Goal: Check status: Check status

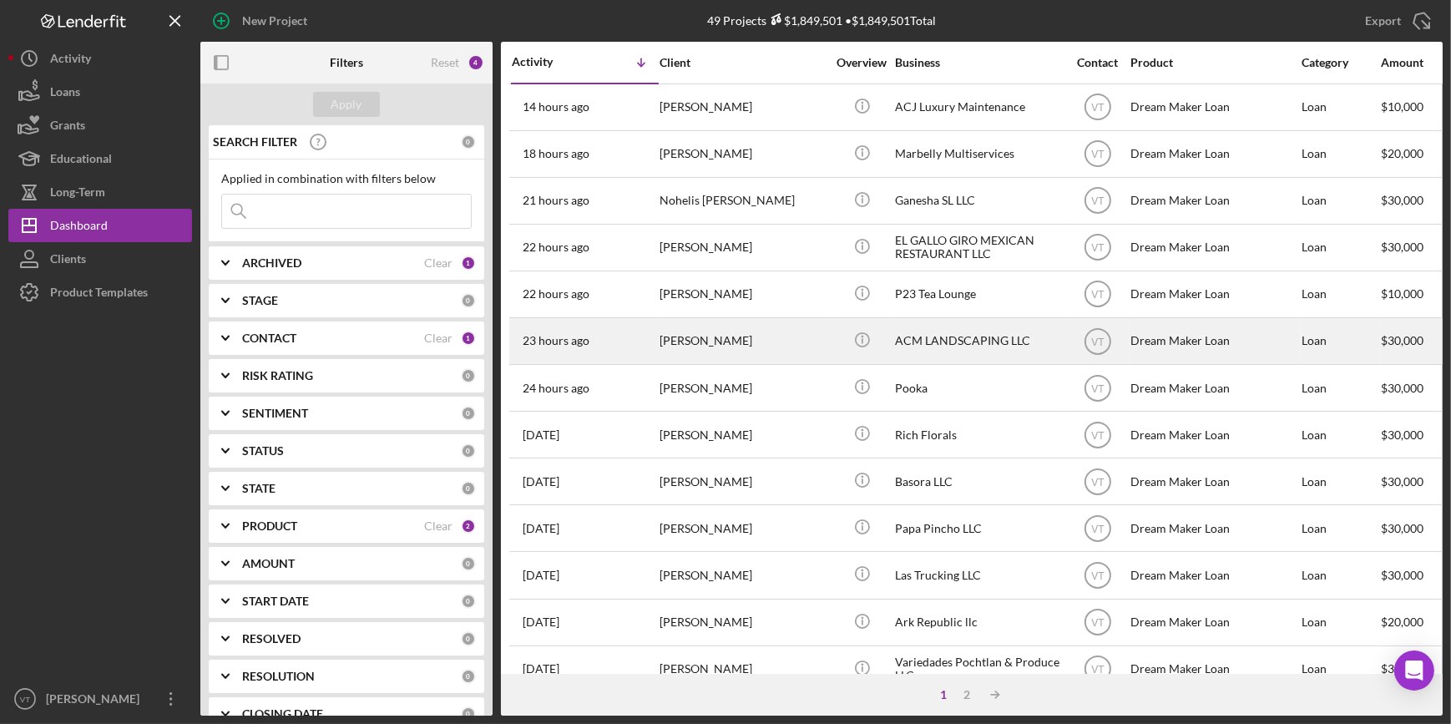
click at [769, 341] on div "[PERSON_NAME]" at bounding box center [743, 341] width 167 height 44
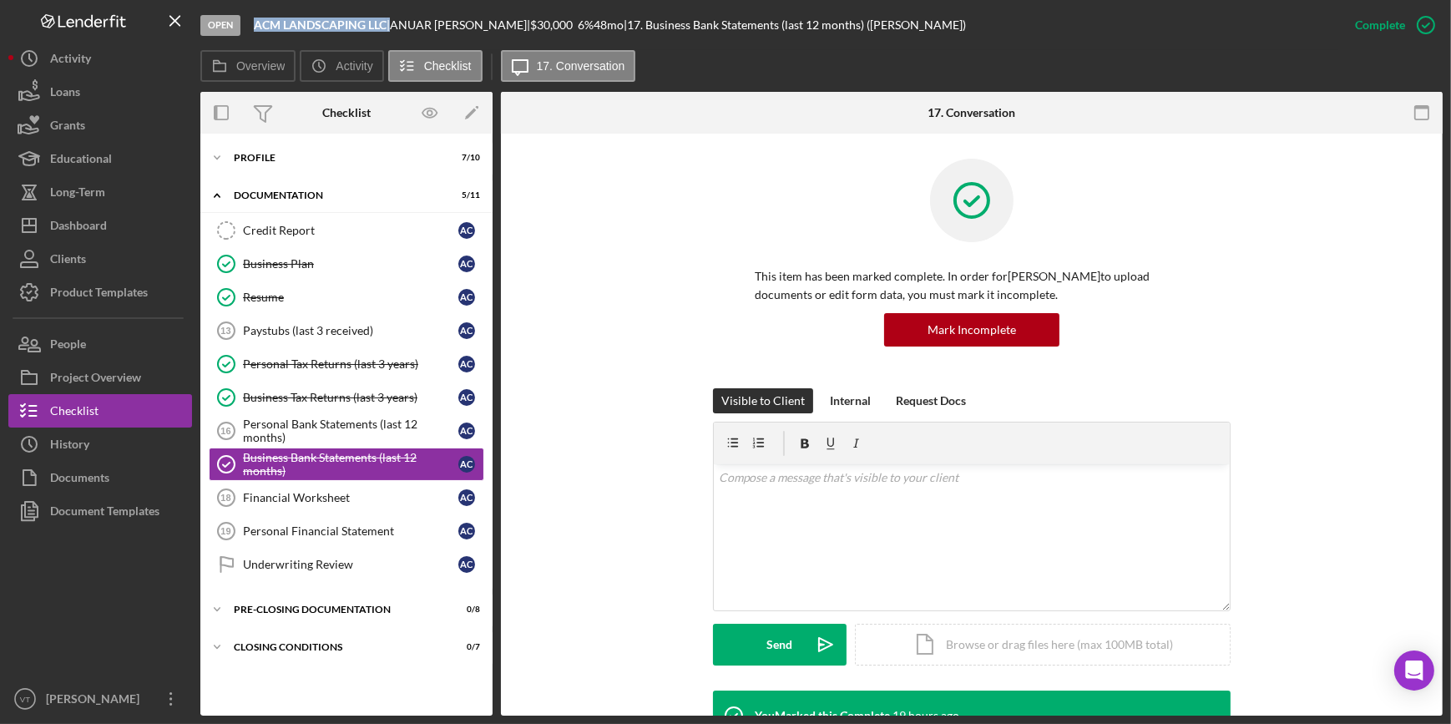
drag, startPoint x: 388, startPoint y: 22, endPoint x: 252, endPoint y: 22, distance: 136.1
click at [252, 22] on div "Open ACM LANDSCAPING LLC | [PERSON_NAME] | $30,000 $30,000 6 % 48 mo | 17. Busi…" at bounding box center [769, 25] width 1138 height 50
copy div "ACM LANDSCAPING LLC"
click at [85, 217] on div "Dashboard" at bounding box center [78, 228] width 57 height 38
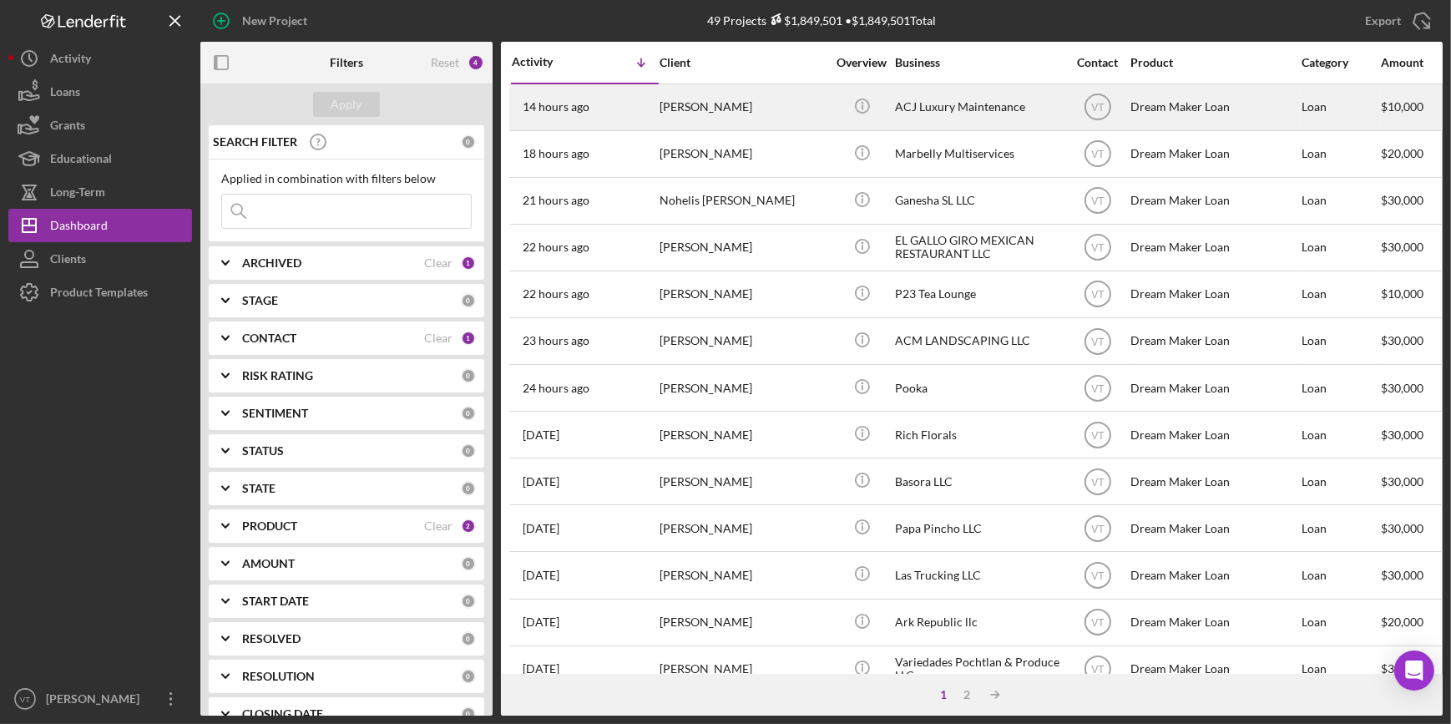
click at [761, 116] on div "[PERSON_NAME]" at bounding box center [743, 107] width 167 height 44
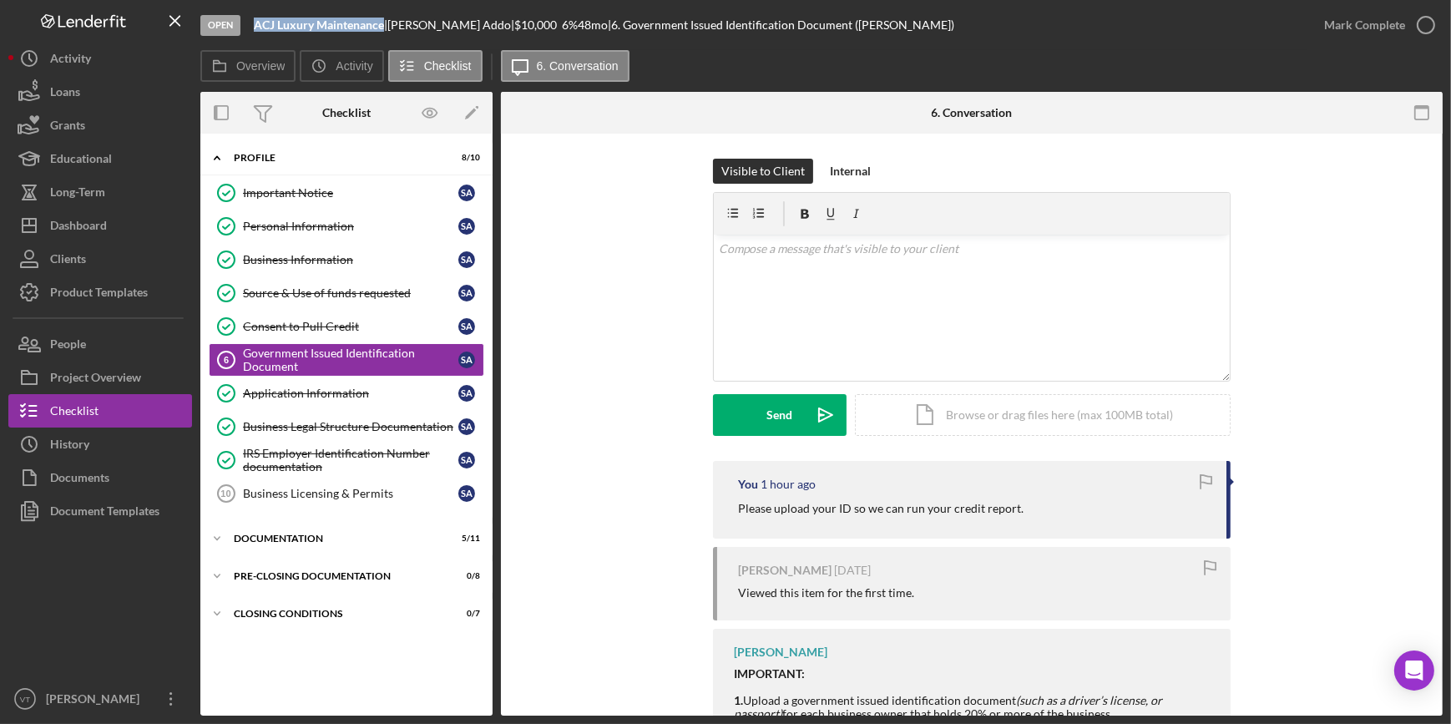
drag, startPoint x: 383, startPoint y: 25, endPoint x: 252, endPoint y: 19, distance: 131.2
click at [252, 19] on div "Open ACJ Luxury Maintenance | [PERSON_NAME] | $10,000 $10,000 6 % 48 mo | 6. Go…" at bounding box center [753, 25] width 1107 height 50
copy b "ACJ Luxury Maintenance"
click at [234, 53] on icon at bounding box center [219, 65] width 33 height 33
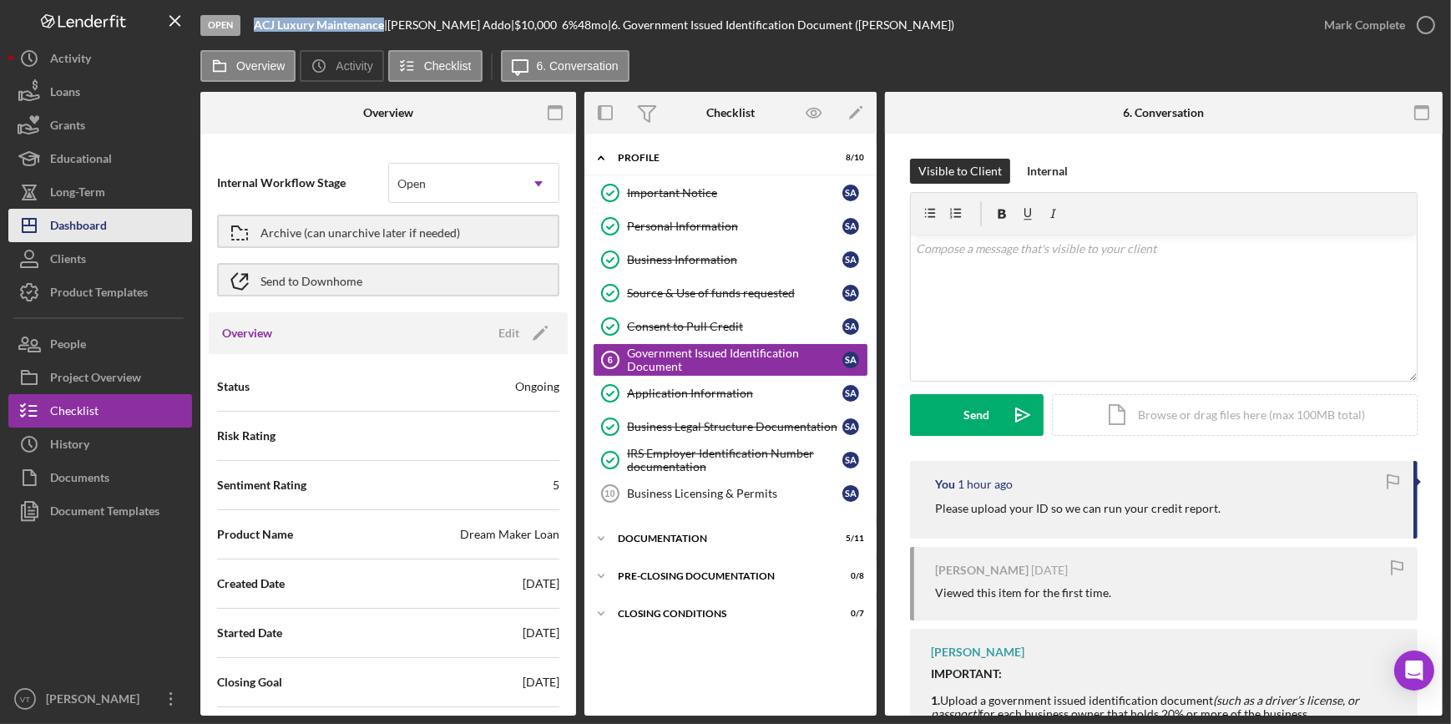
click at [143, 223] on button "Icon/Dashboard Dashboard" at bounding box center [100, 225] width 184 height 33
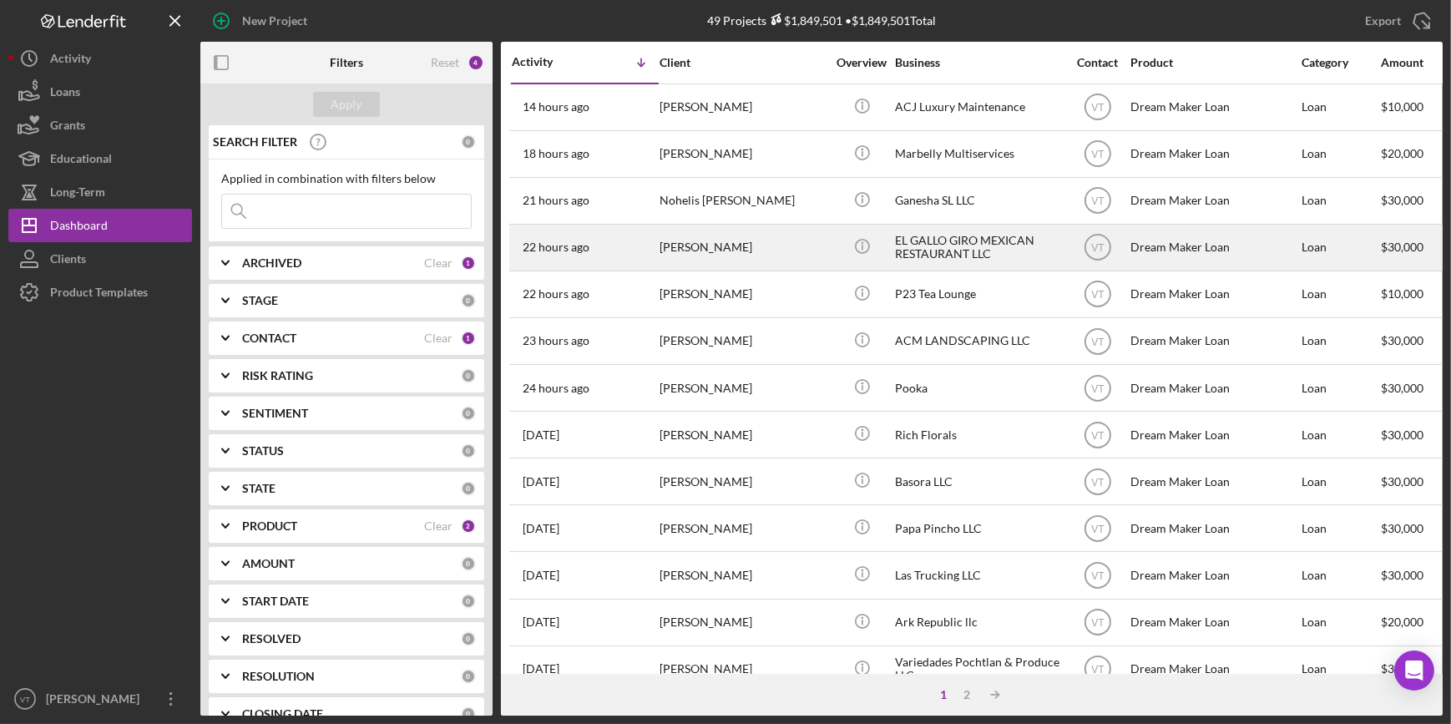
click at [784, 250] on div "[PERSON_NAME]" at bounding box center [743, 247] width 167 height 44
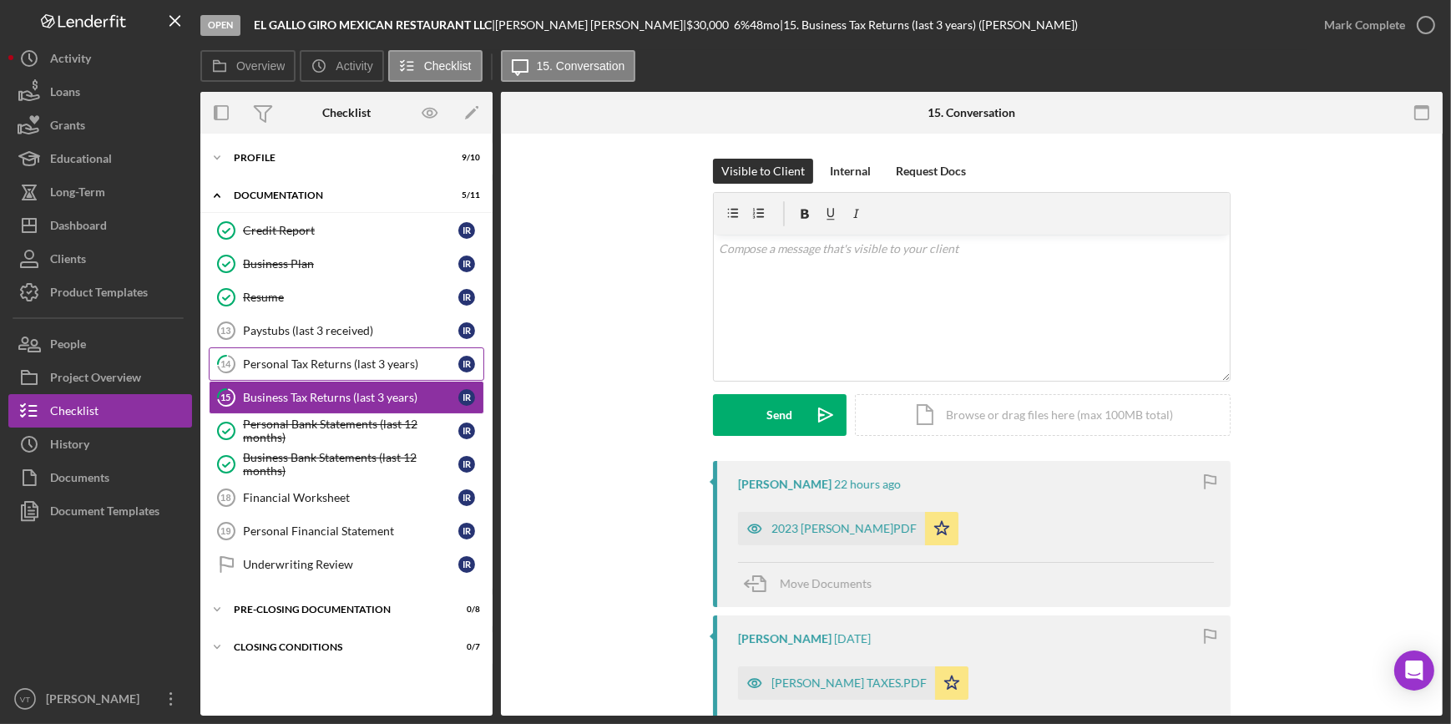
click at [378, 371] on link "14 Personal Tax Returns (last 3 years) I R" at bounding box center [346, 363] width 275 height 33
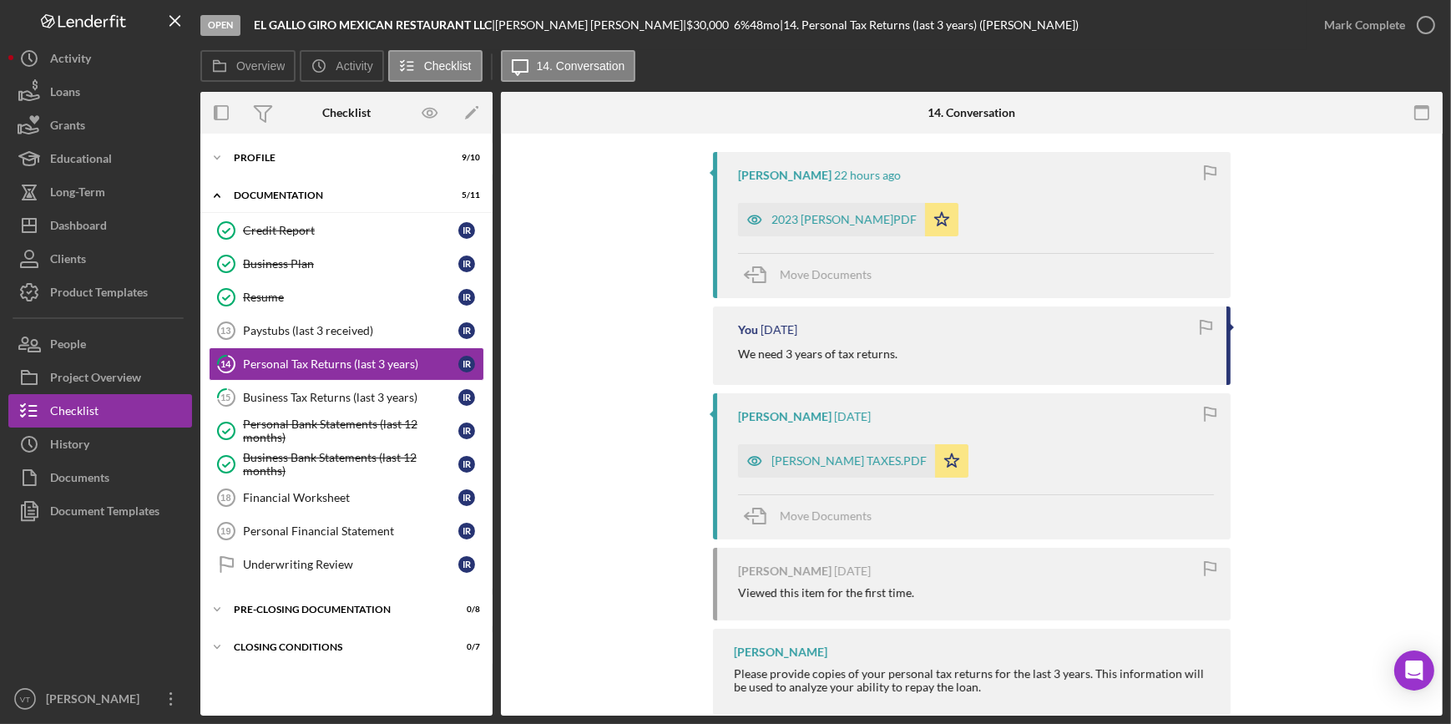
scroll to position [341, 0]
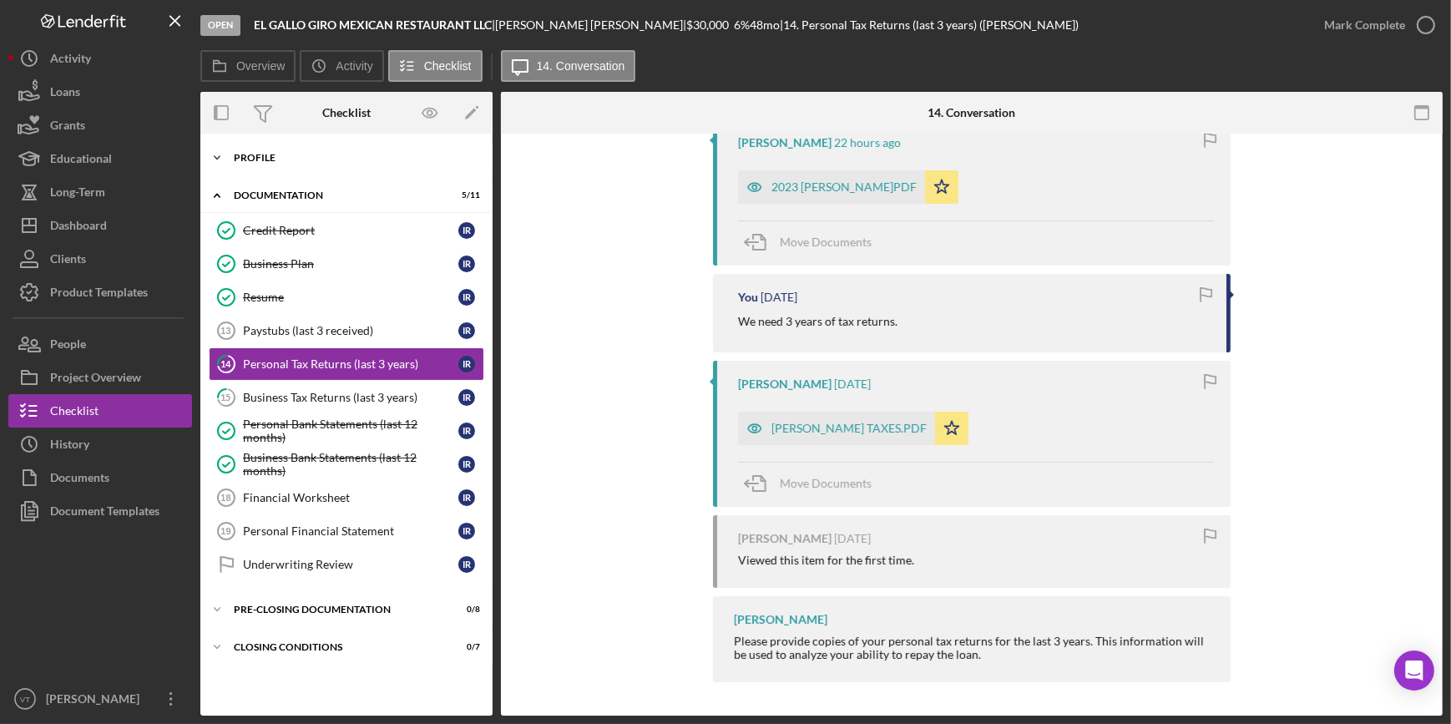
click at [223, 149] on icon "Icon/Expander" at bounding box center [216, 157] width 33 height 33
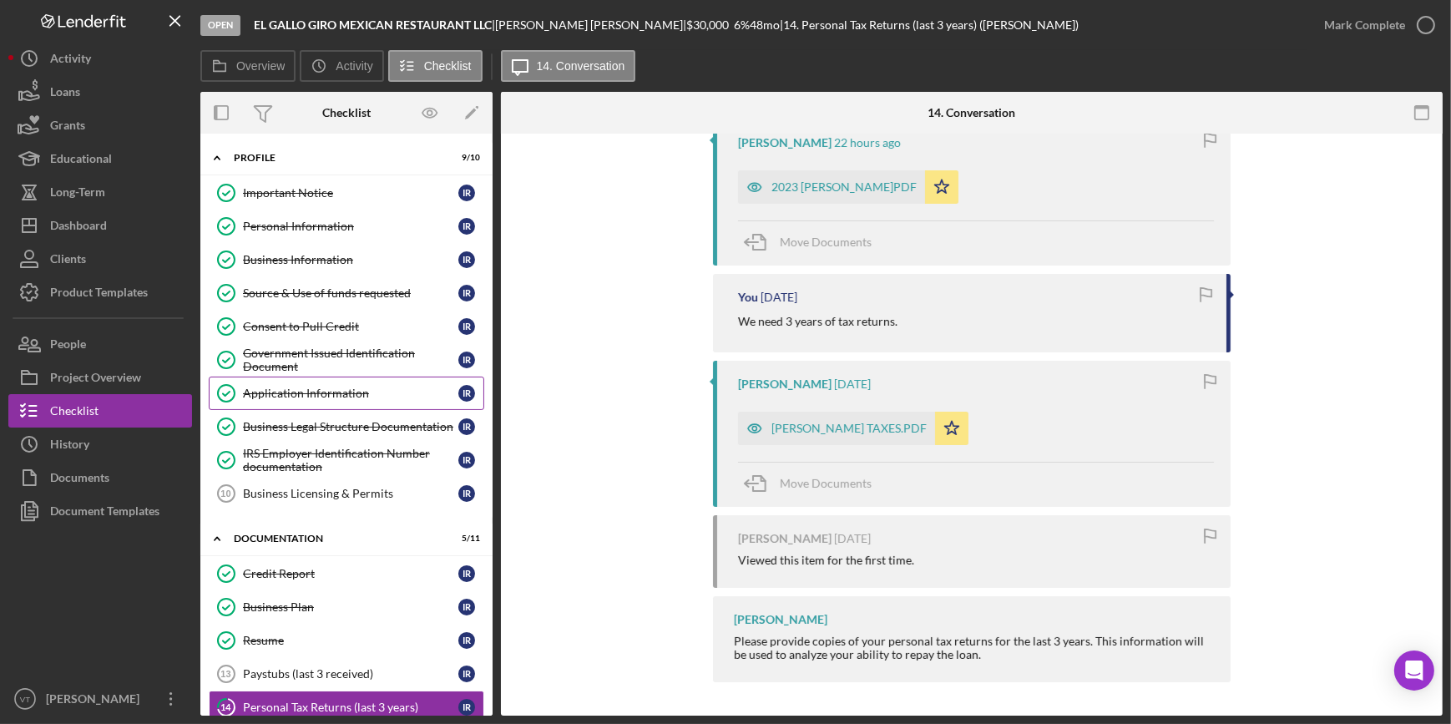
click at [317, 388] on div "Application Information" at bounding box center [350, 393] width 215 height 13
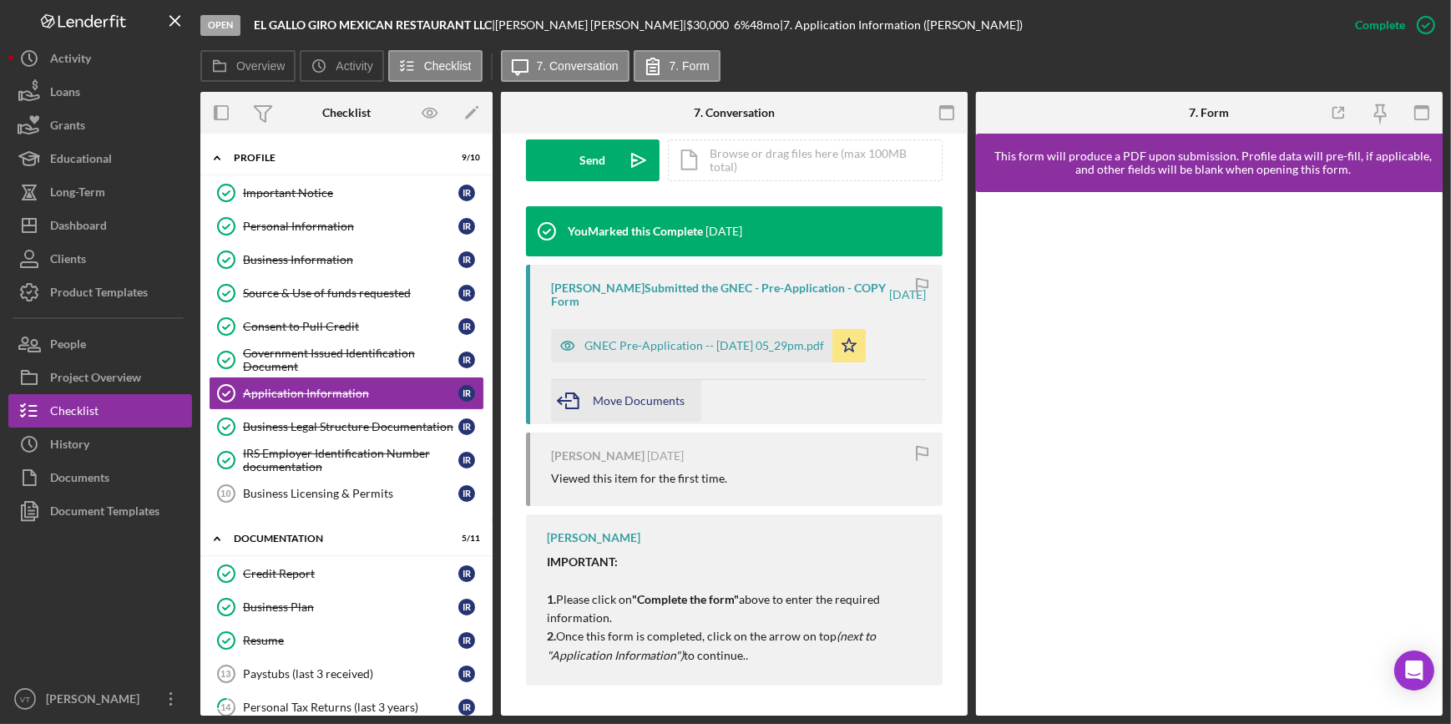
scroll to position [505, 0]
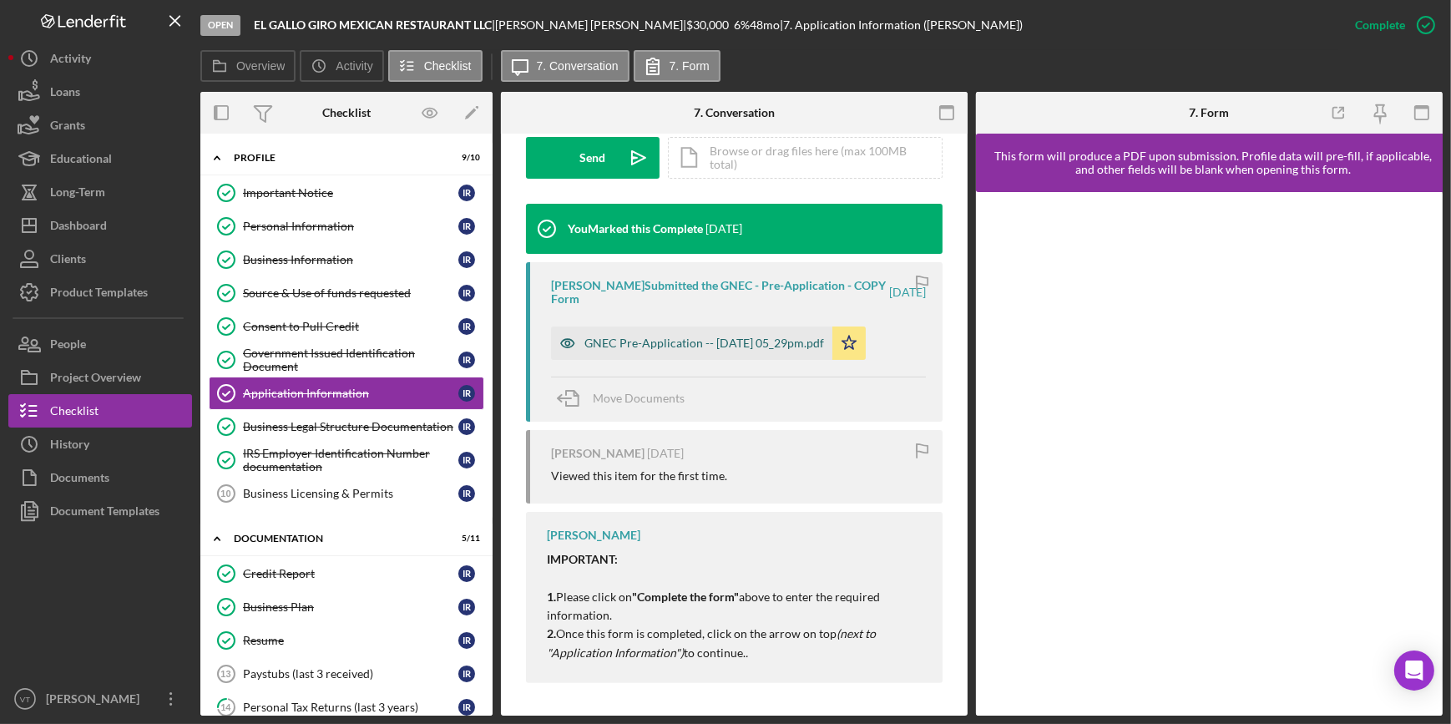
click at [657, 334] on div "GNEC Pre-Application -- [DATE] 05_29pm.pdf" at bounding box center [691, 342] width 281 height 33
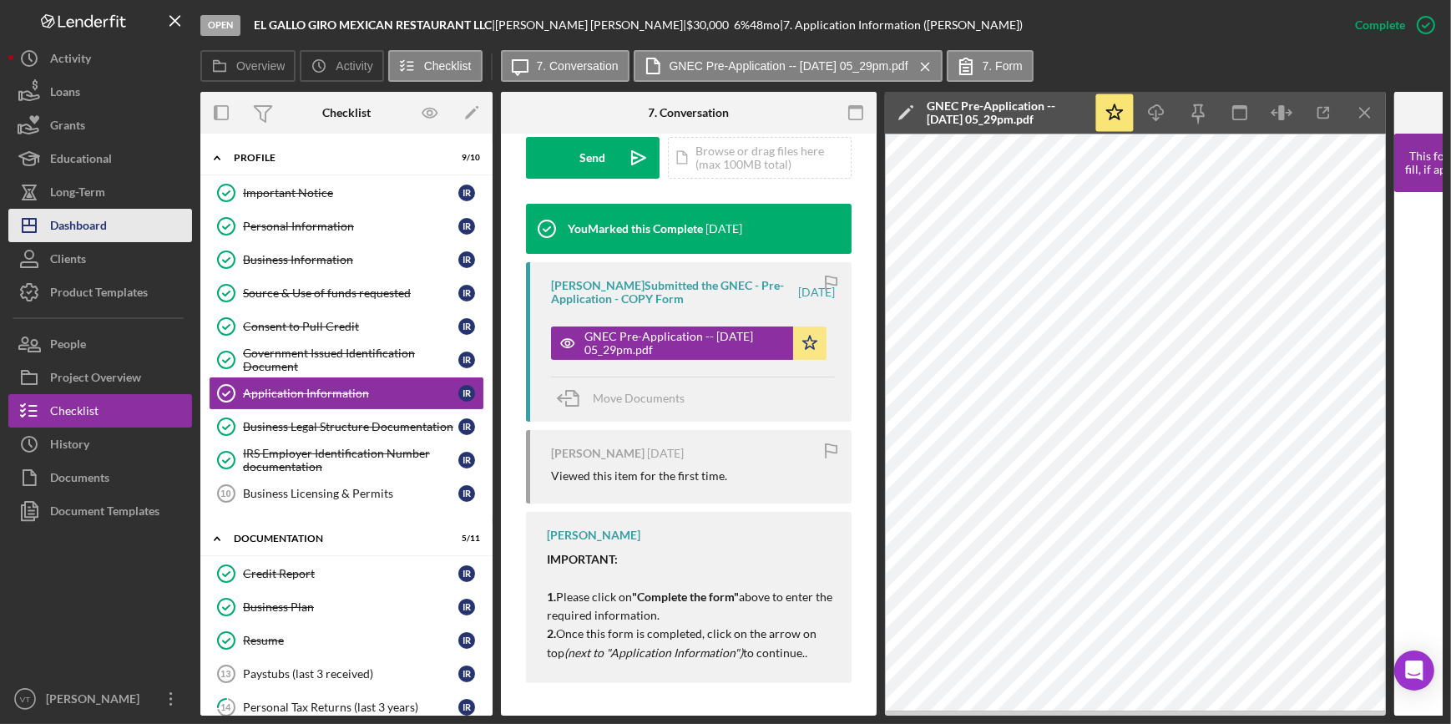
click at [126, 224] on button "Icon/Dashboard Dashboard" at bounding box center [100, 225] width 184 height 33
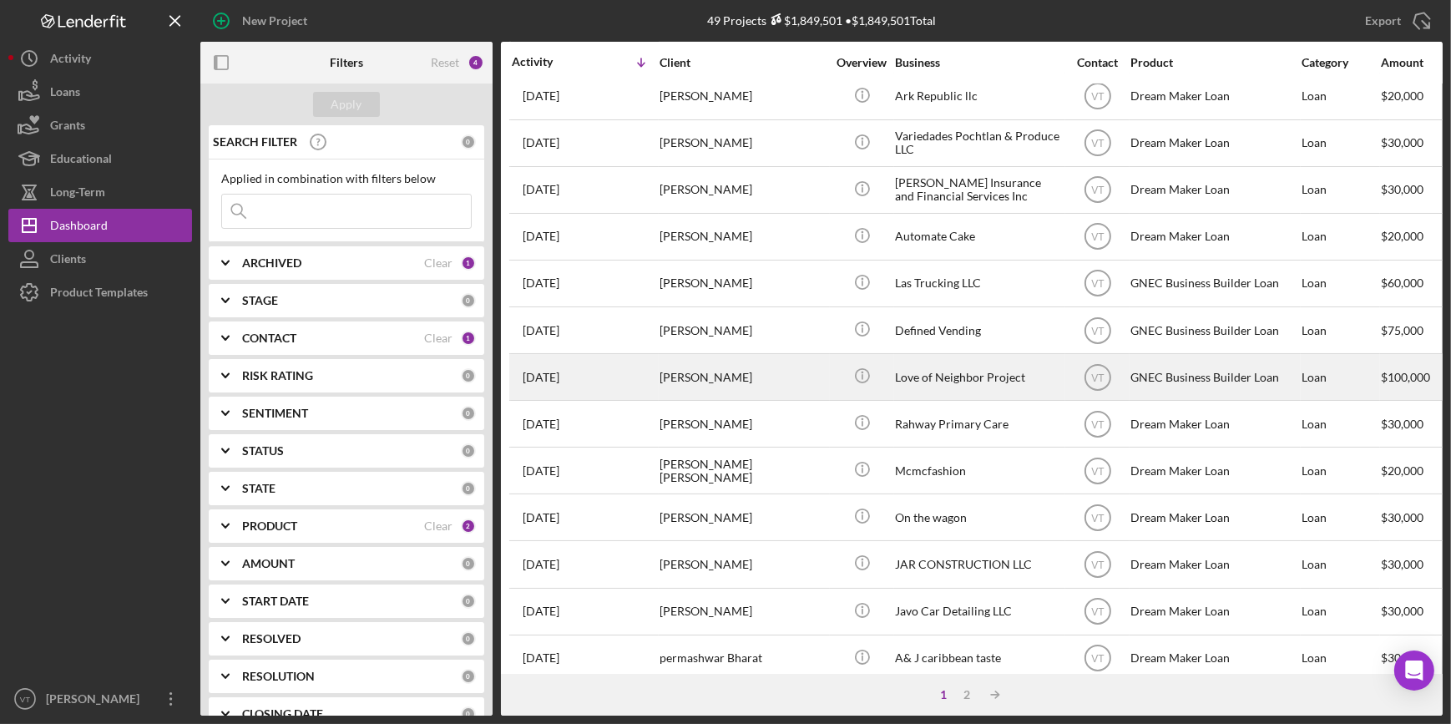
scroll to position [604, 0]
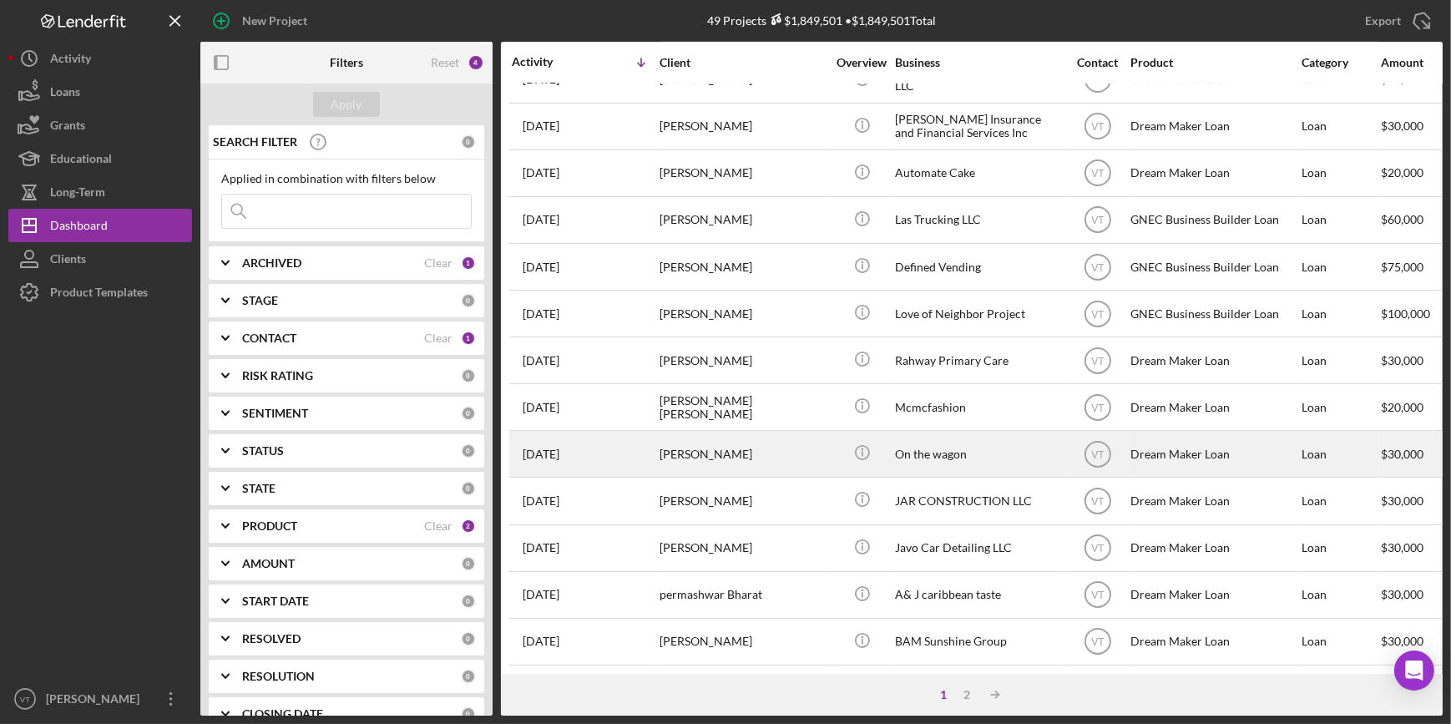
click at [762, 432] on div "[PERSON_NAME]" at bounding box center [743, 454] width 167 height 44
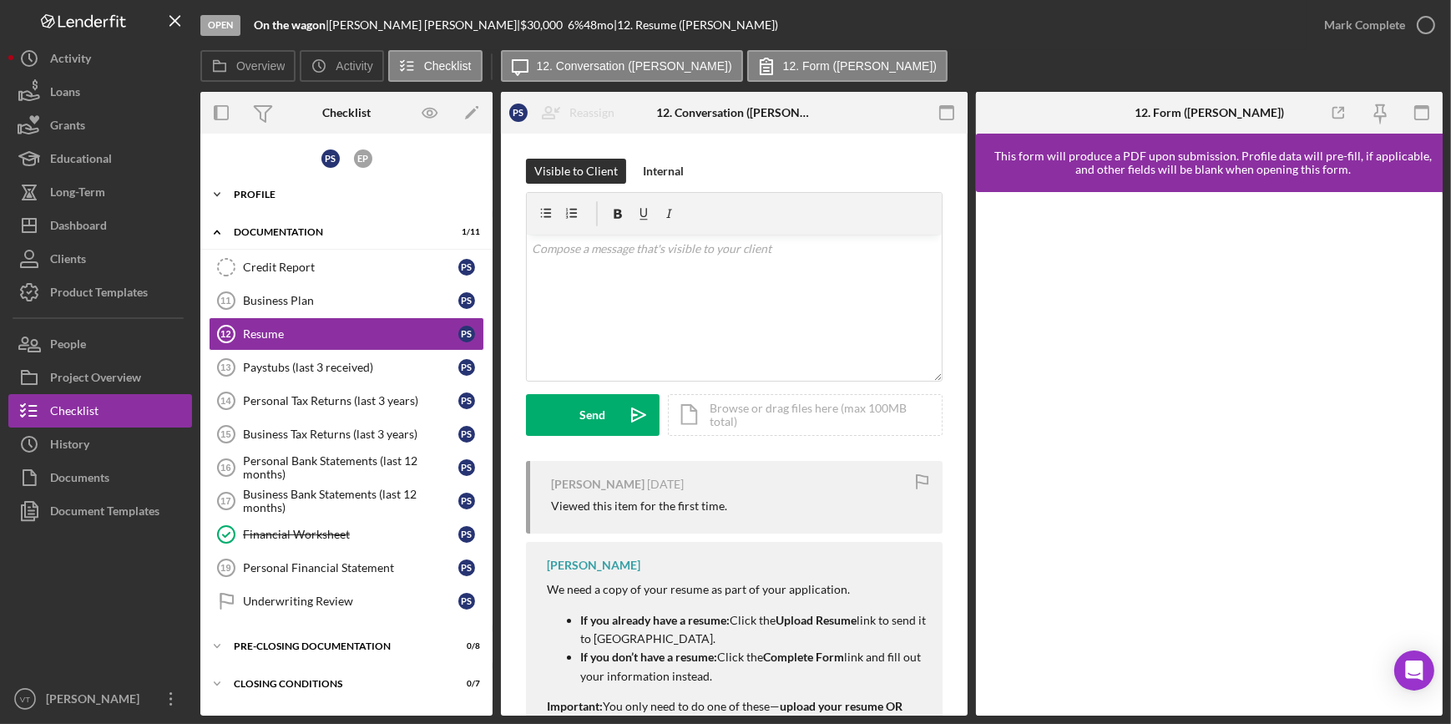
click at [218, 183] on icon "Icon/Expander" at bounding box center [216, 194] width 33 height 33
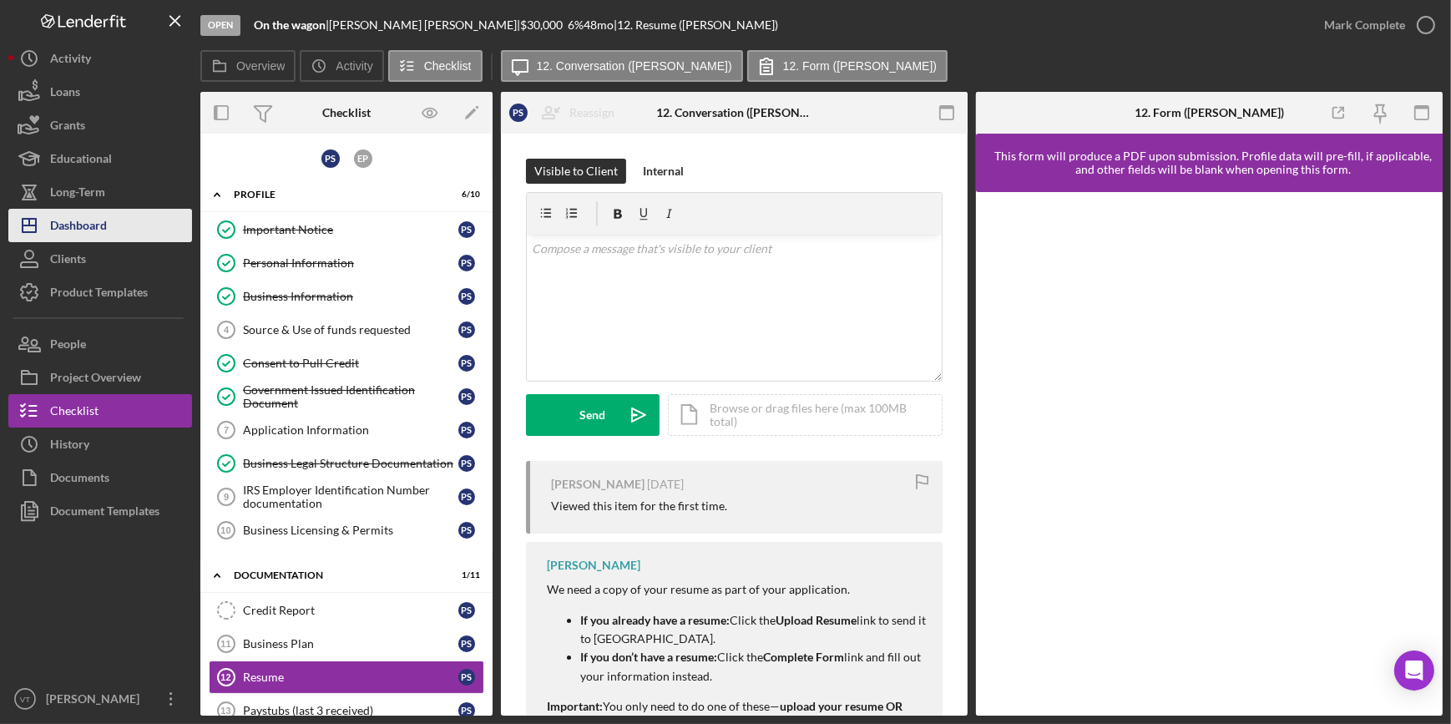
click at [93, 229] on div "Dashboard" at bounding box center [78, 228] width 57 height 38
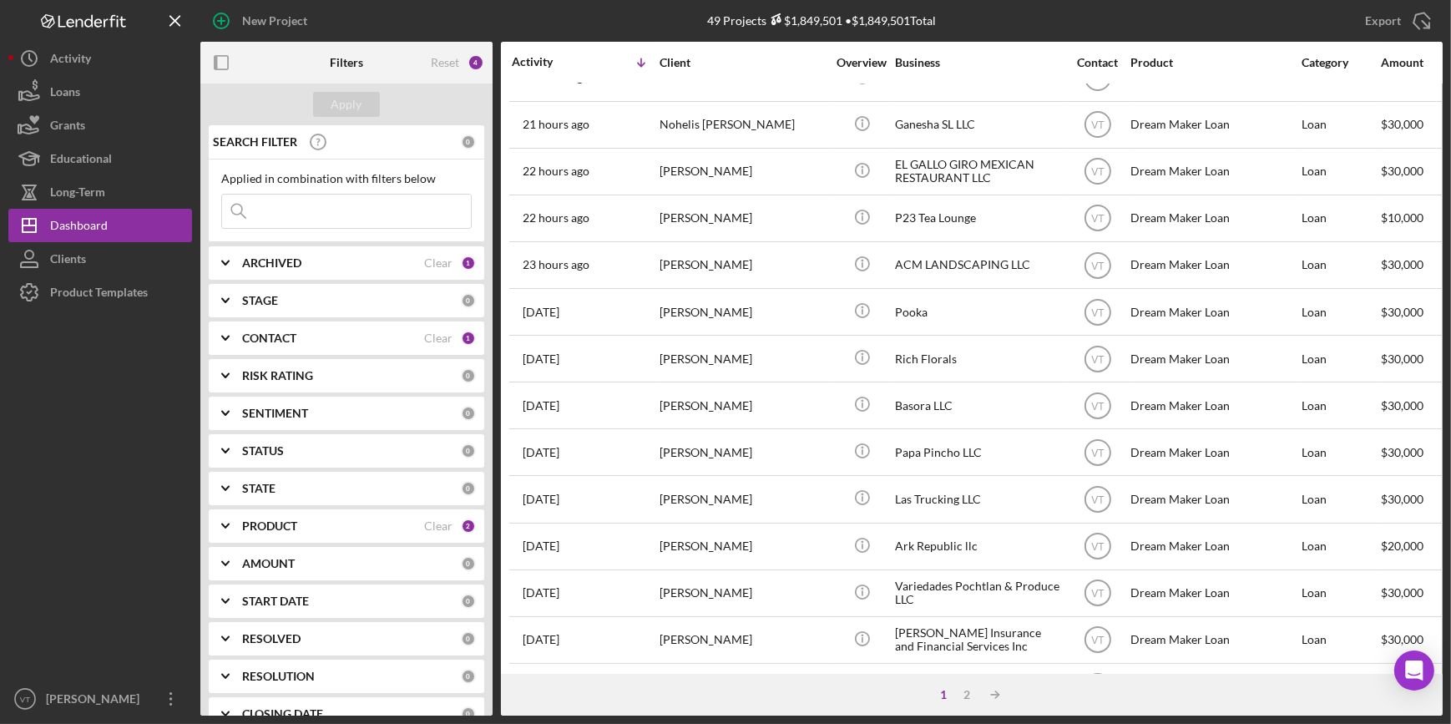
scroll to position [73, 0]
